Goal: Check status: Check status

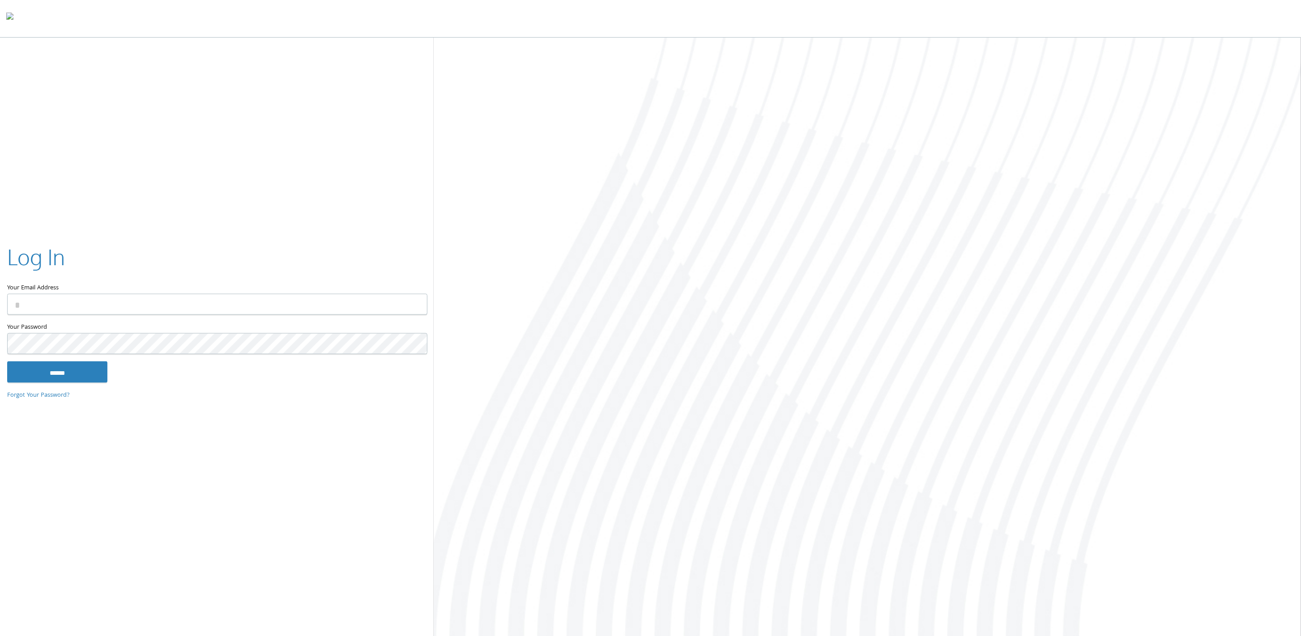
click at [234, 306] on input "Your Email Address" at bounding box center [217, 304] width 420 height 21
type input "**********"
click at [38, 367] on input "******" at bounding box center [57, 371] width 100 height 21
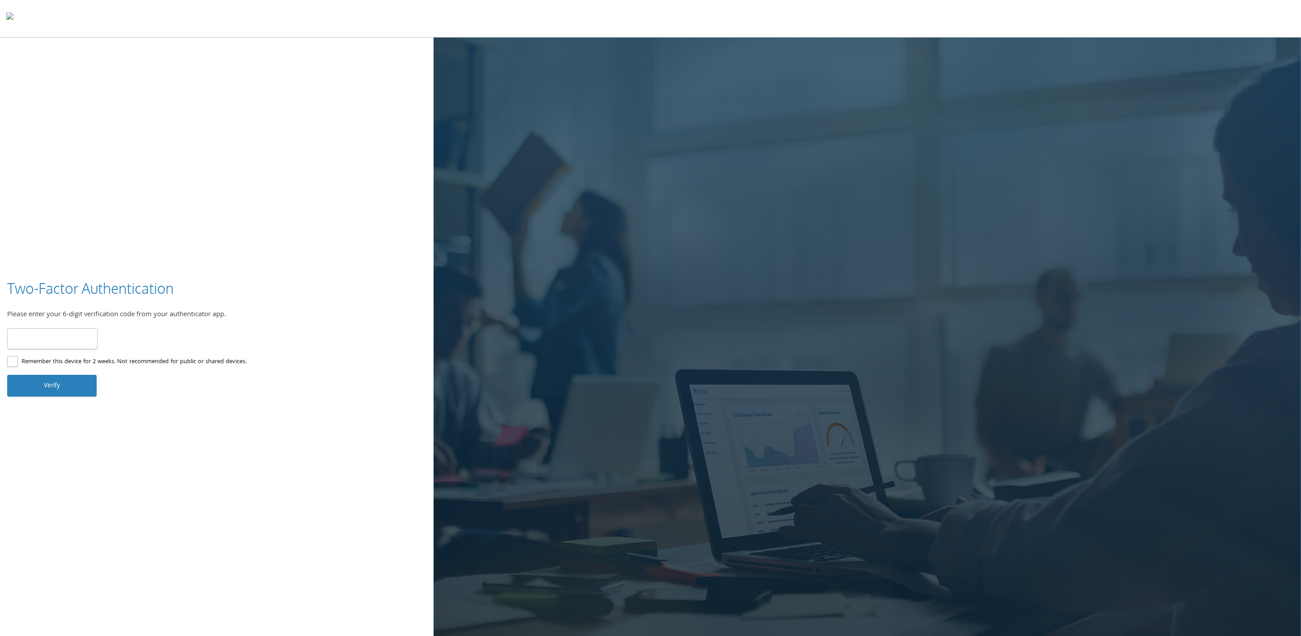
type input "******"
